Goal: Contribute content

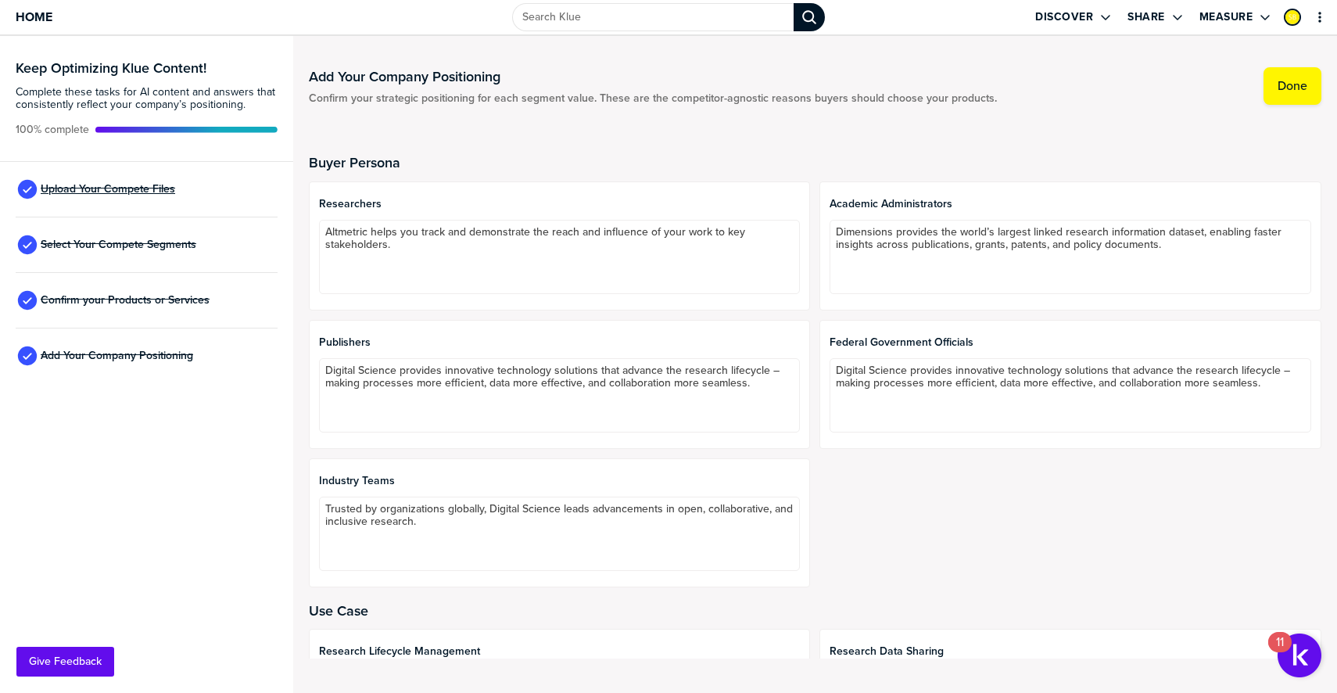
click at [145, 183] on span "Upload Your Compete Files" at bounding box center [108, 189] width 135 height 13
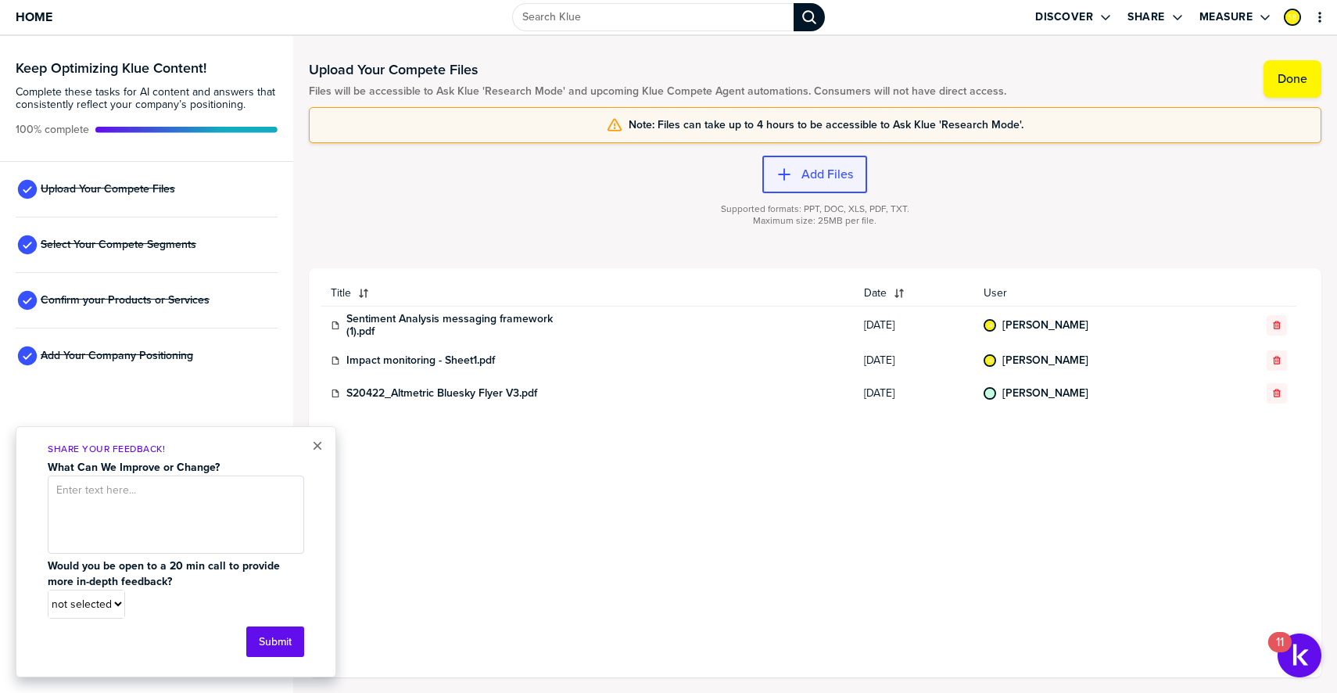
click at [834, 186] on button "Add Files" at bounding box center [815, 175] width 105 height 38
click at [809, 170] on label "Add Files" at bounding box center [828, 175] width 52 height 16
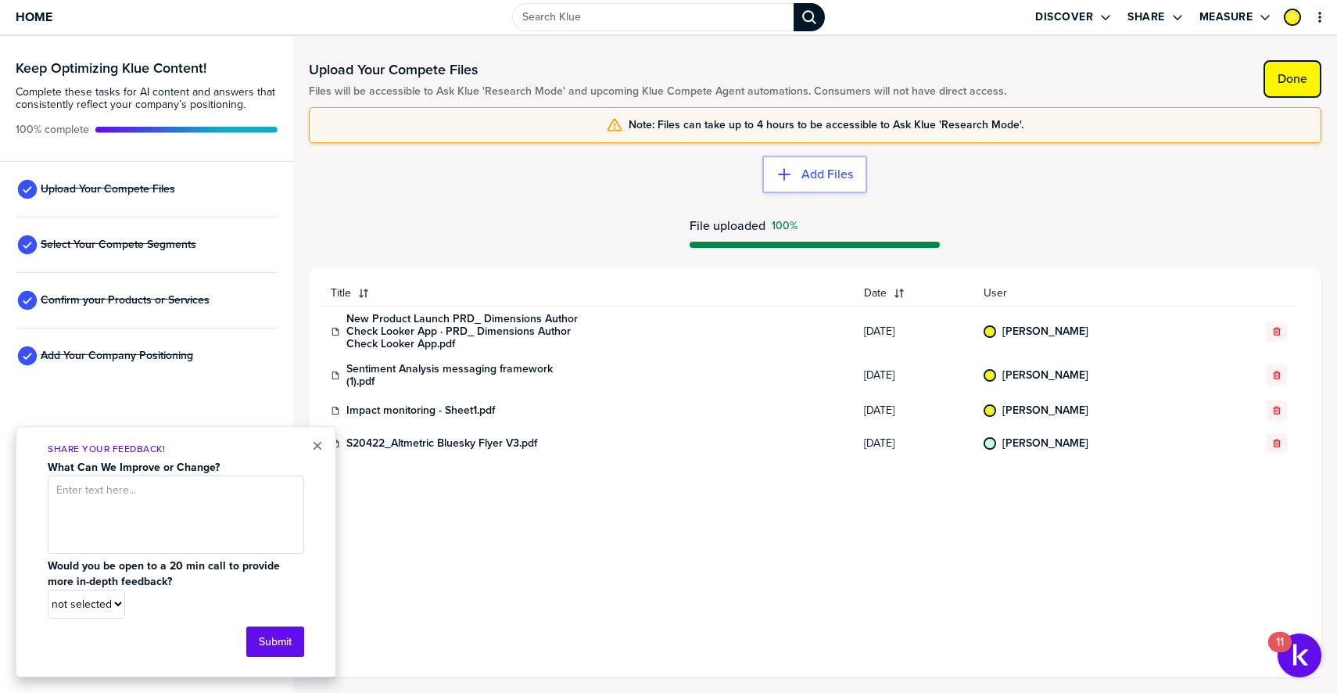
click at [1281, 84] on label "Done" at bounding box center [1293, 79] width 30 height 16
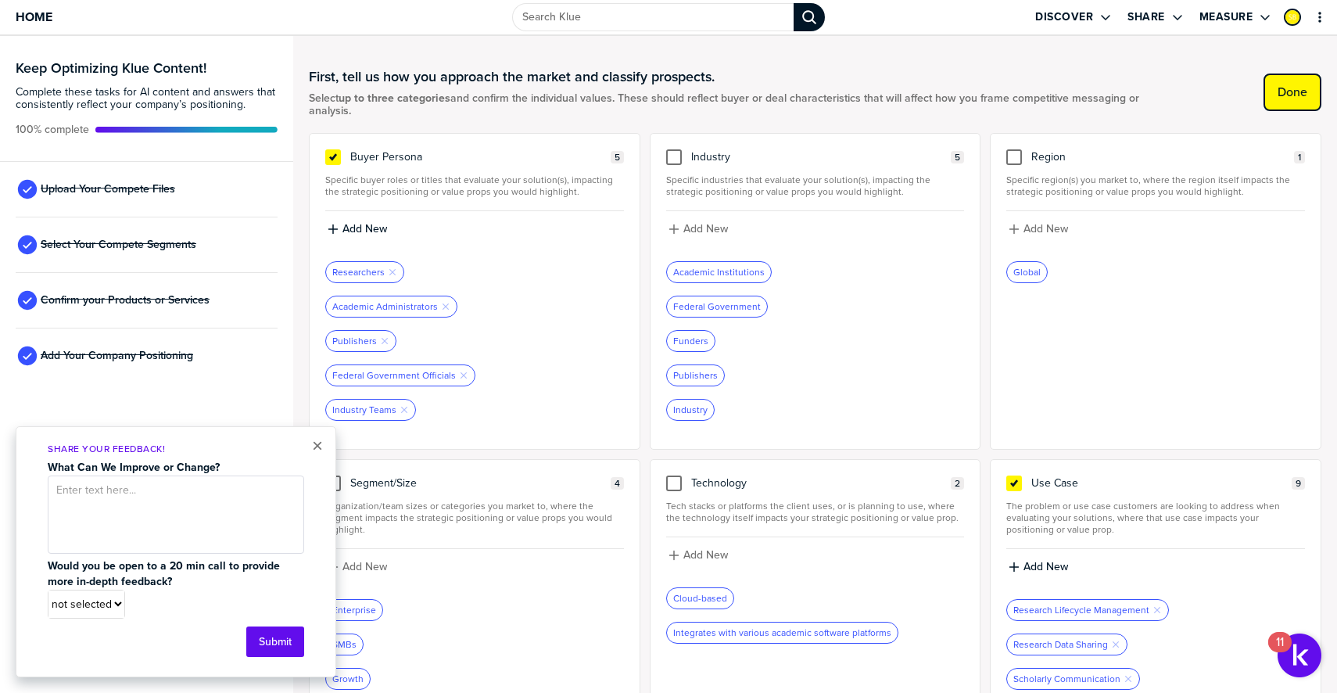
click at [1281, 84] on label "Done" at bounding box center [1293, 92] width 30 height 16
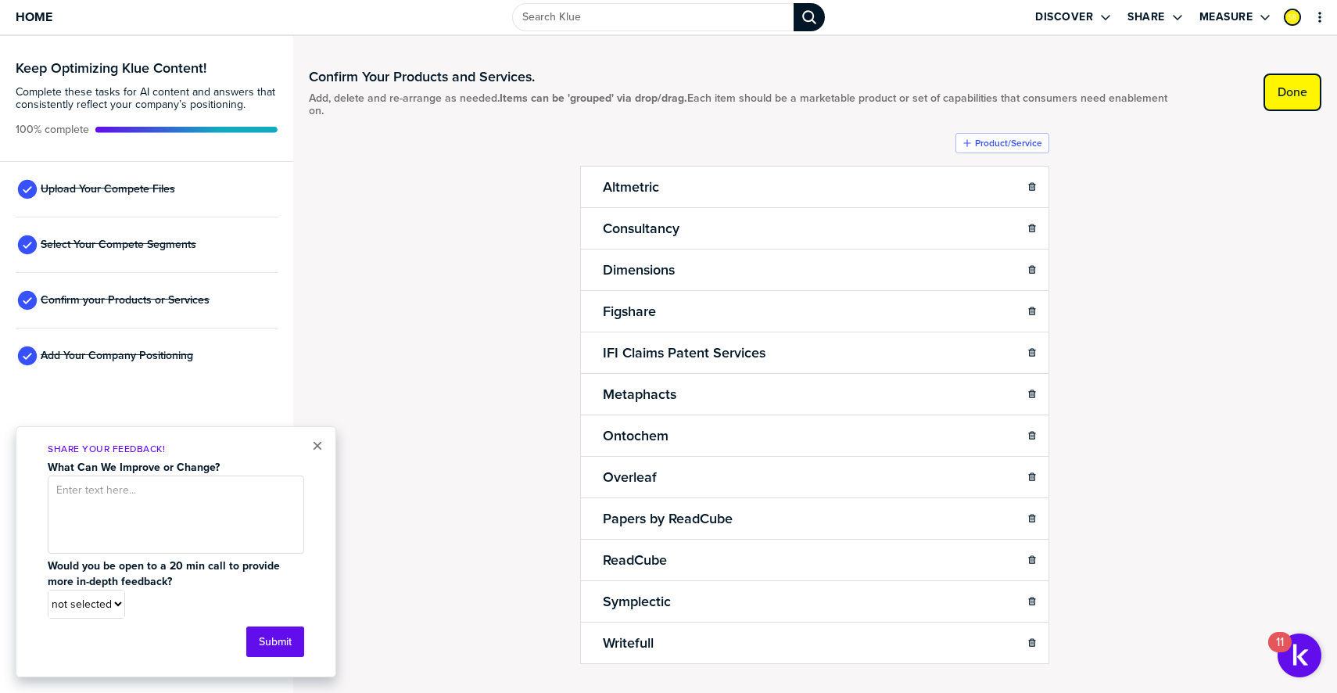
click at [1291, 96] on label "Done" at bounding box center [1293, 92] width 30 height 16
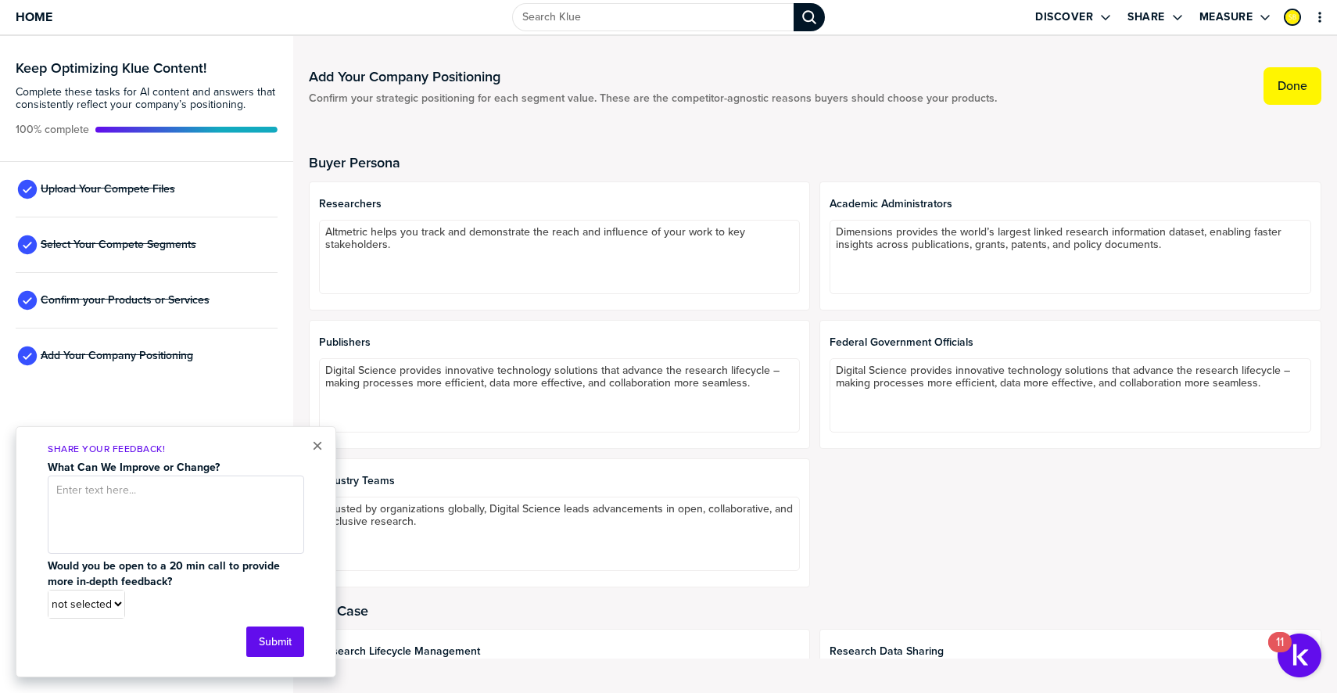
click at [1291, 96] on button "Done" at bounding box center [1293, 86] width 58 height 38
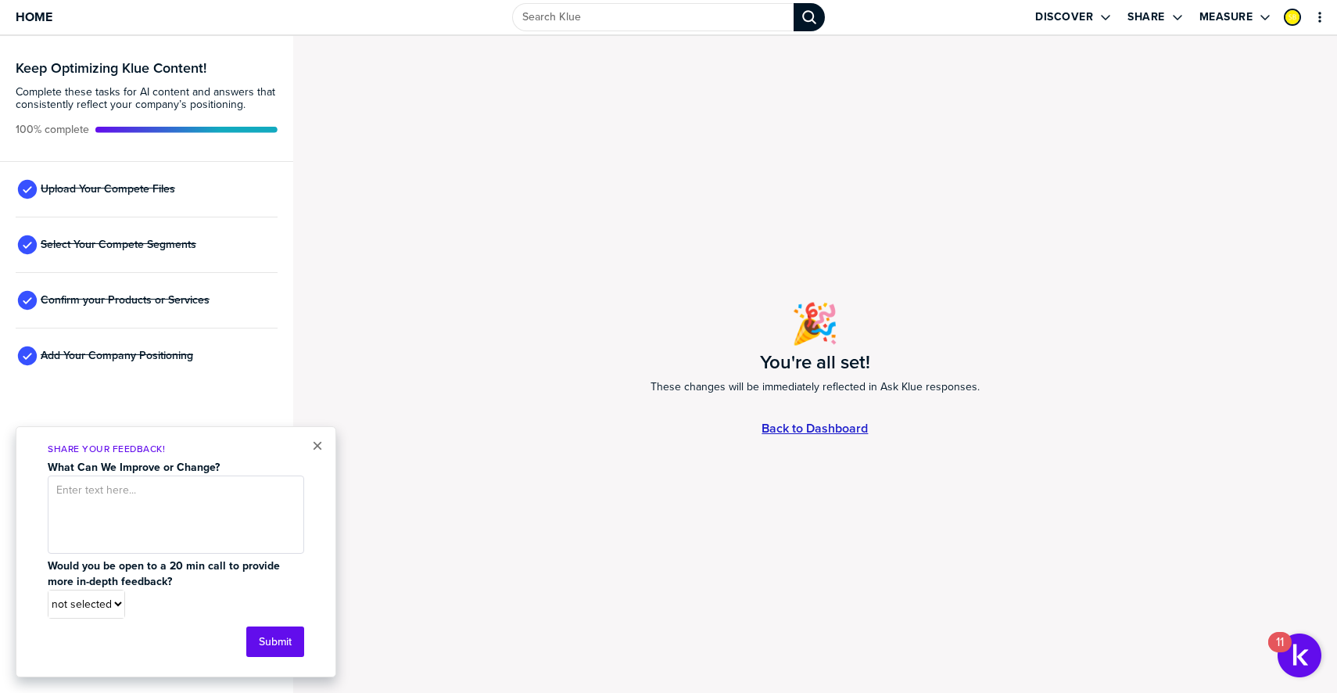
click at [817, 431] on link "Back to Dashboard" at bounding box center [815, 428] width 106 height 13
